Goal: Transaction & Acquisition: Book appointment/travel/reservation

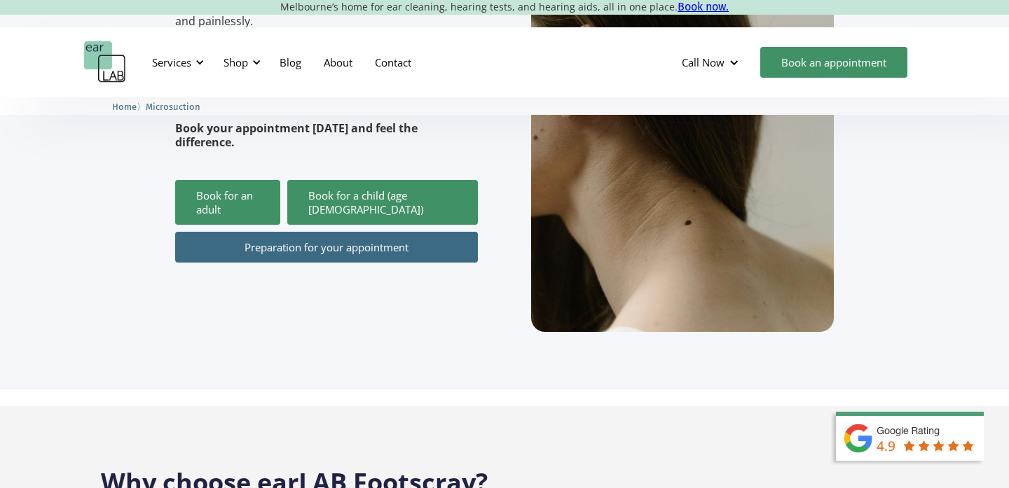
scroll to position [421, 0]
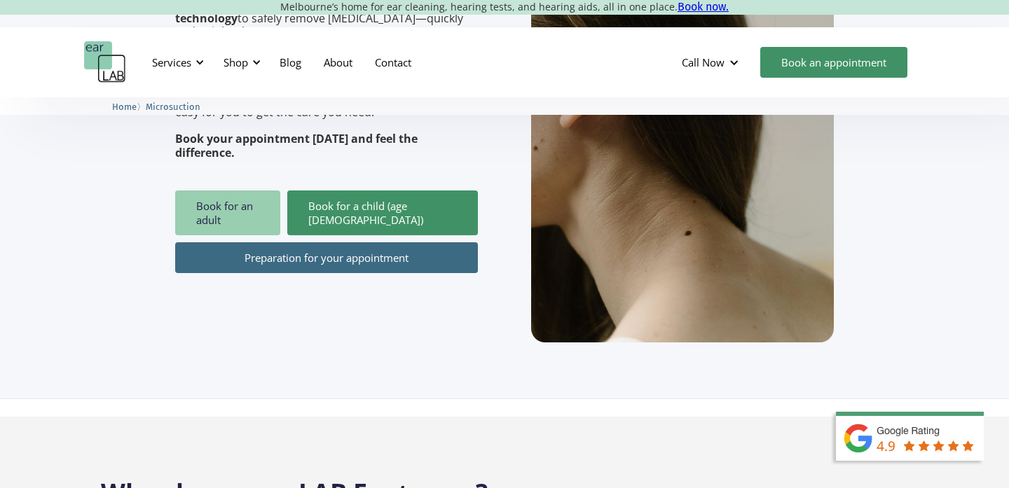
click at [219, 191] on link "Book for an adult" at bounding box center [227, 213] width 105 height 45
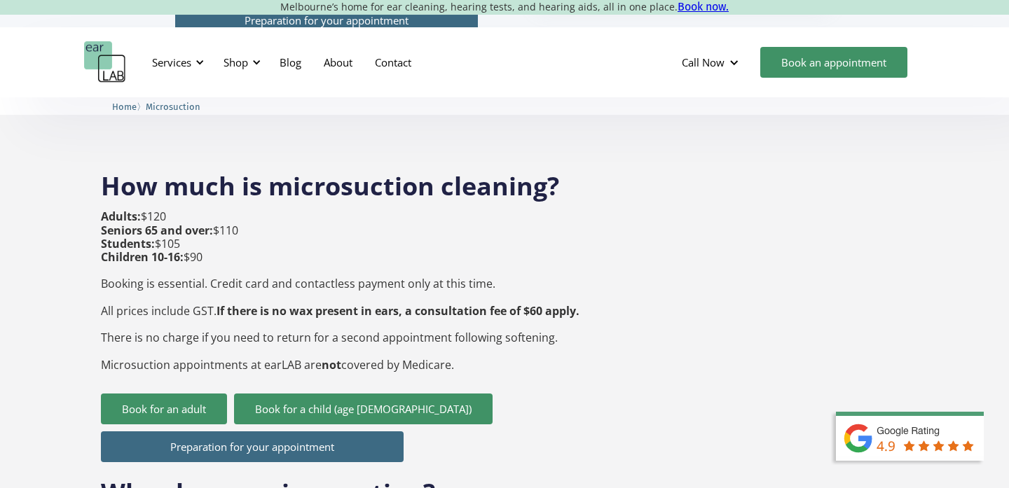
scroll to position [485, 0]
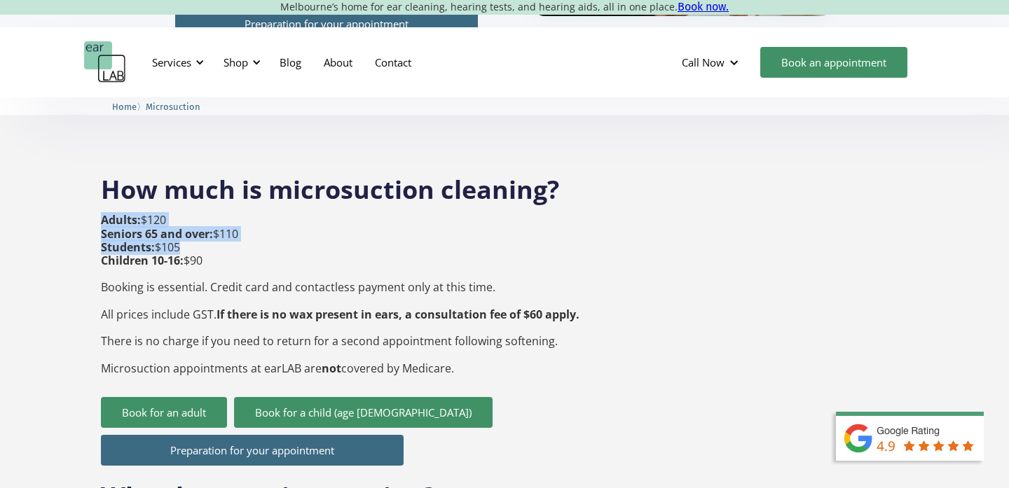
drag, startPoint x: 198, startPoint y: 226, endPoint x: 75, endPoint y: 216, distance: 122.9
click at [275, 214] on p "Adults: $120 Seniors 65 and over: $110 Students: $105 Children 10-16: $90 Booki…" at bounding box center [340, 294] width 478 height 161
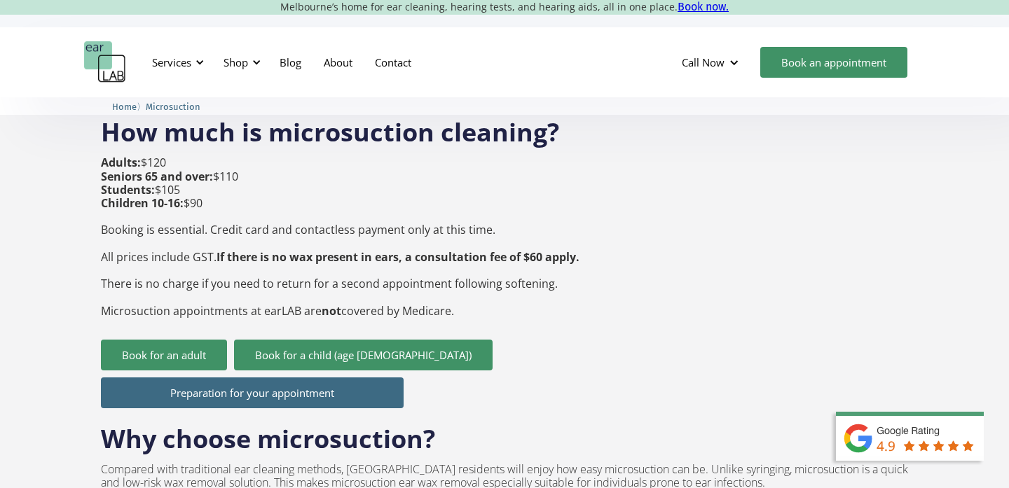
scroll to position [547, 0]
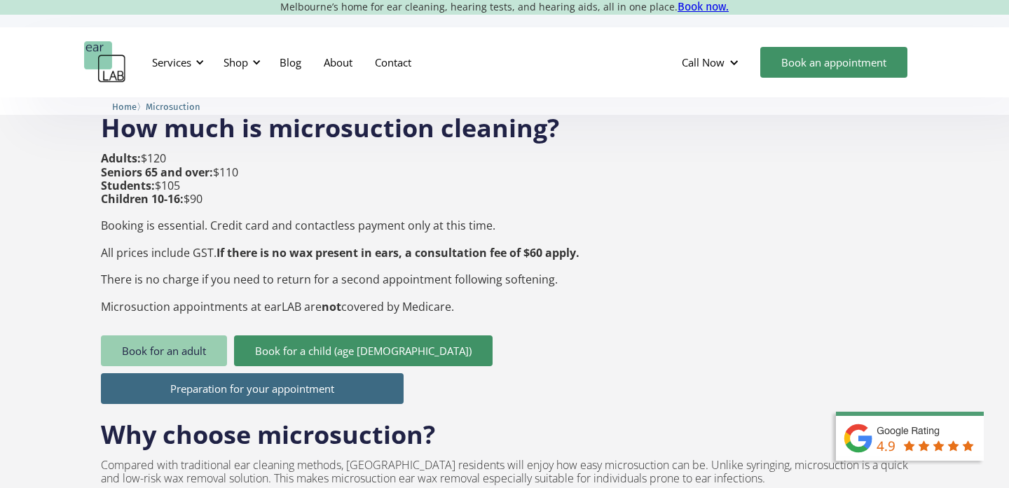
click at [204, 336] on link "Book for an adult" at bounding box center [164, 351] width 126 height 31
